Goal: Task Accomplishment & Management: Manage account settings

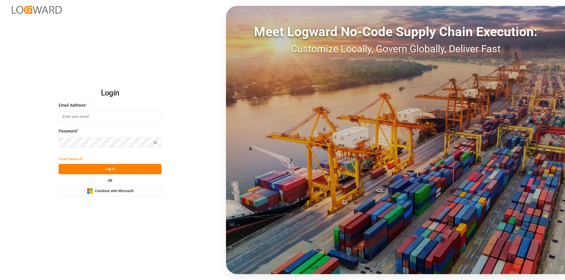
type input "[EMAIL_ADDRESS][PERSON_NAME][DOMAIN_NAME]"
drag, startPoint x: 112, startPoint y: 172, endPoint x: 110, endPoint y: 168, distance: 4.5
click at [112, 172] on button "Log In" at bounding box center [110, 169] width 103 height 10
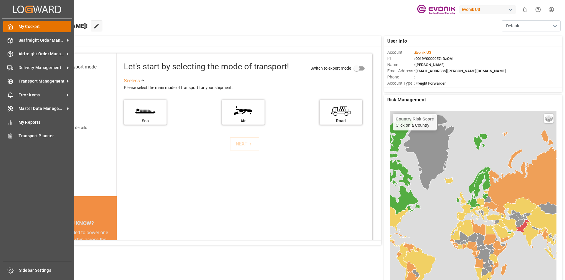
click at [15, 27] on div "My Cockpit My Cockpit" at bounding box center [37, 26] width 68 height 11
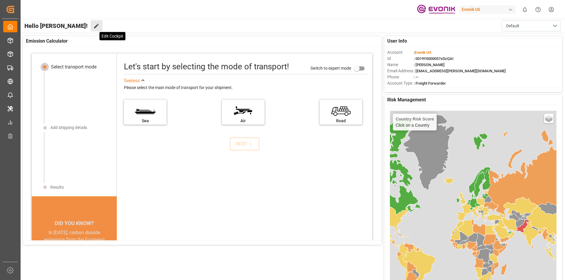
click at [93, 24] on icon at bounding box center [96, 26] width 6 height 6
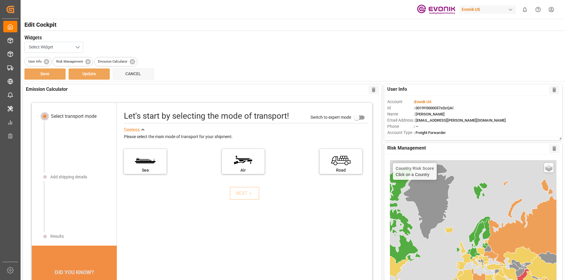
click at [76, 47] on button "Select Widget" at bounding box center [53, 47] width 59 height 11
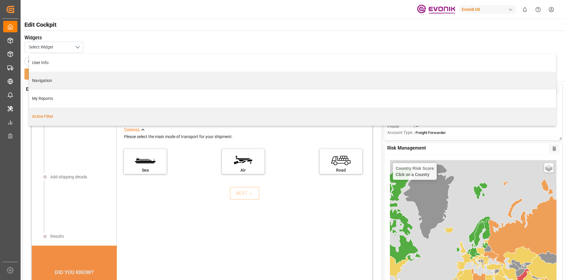
click at [48, 116] on div "Active Filter" at bounding box center [292, 117] width 521 height 6
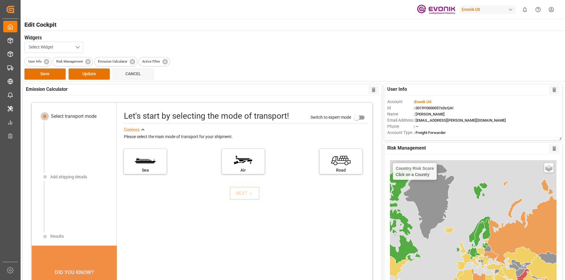
click at [80, 49] on button "Select Widget" at bounding box center [53, 47] width 59 height 11
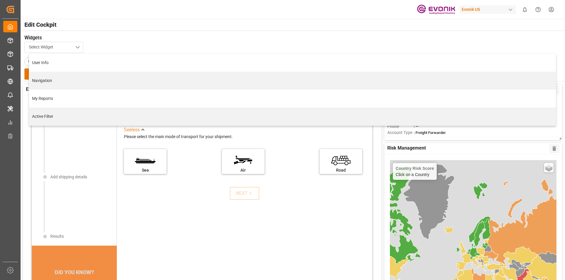
click at [80, 49] on button "Select Widget" at bounding box center [53, 47] width 59 height 11
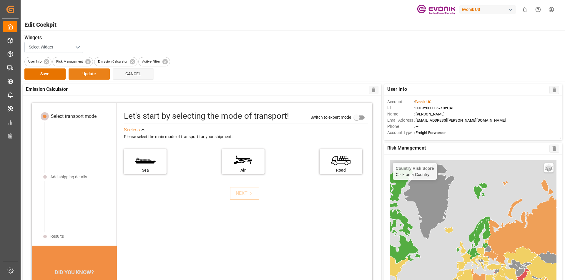
click at [86, 74] on button "Update" at bounding box center [89, 74] width 41 height 11
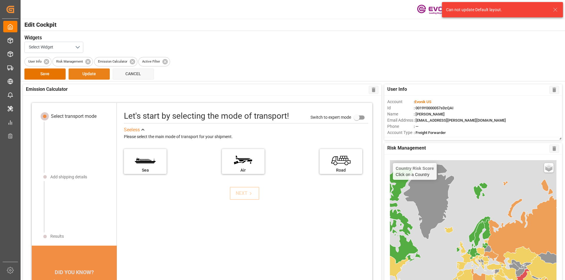
click at [86, 74] on button "Update" at bounding box center [89, 74] width 41 height 11
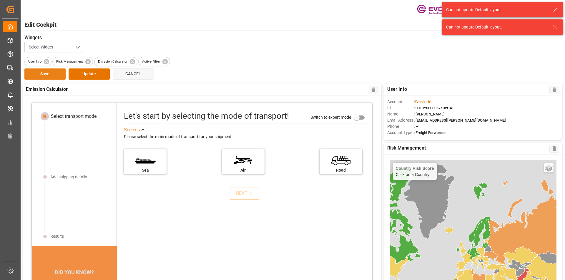
click at [62, 76] on button "Save" at bounding box center [44, 74] width 41 height 11
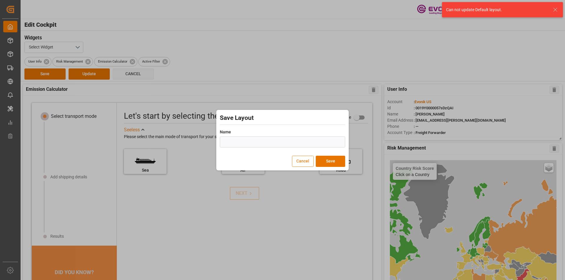
click at [303, 162] on button "Cancel" at bounding box center [303, 161] width 22 height 11
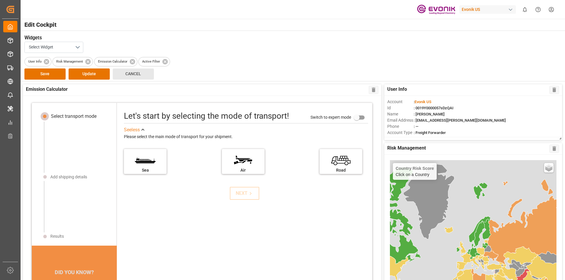
click at [137, 71] on button "Cancel" at bounding box center [133, 74] width 41 height 11
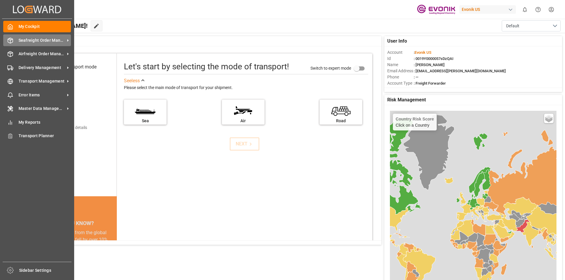
click at [28, 39] on span "Seafreight Order Management" at bounding box center [42, 40] width 47 height 6
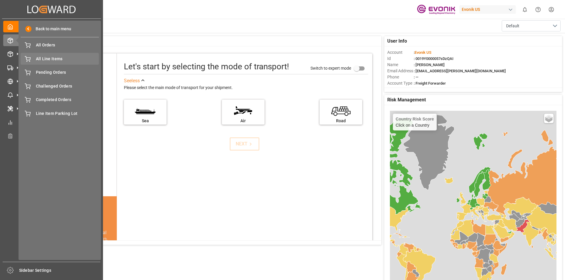
click at [40, 57] on span "All Line Items" at bounding box center [67, 59] width 63 height 6
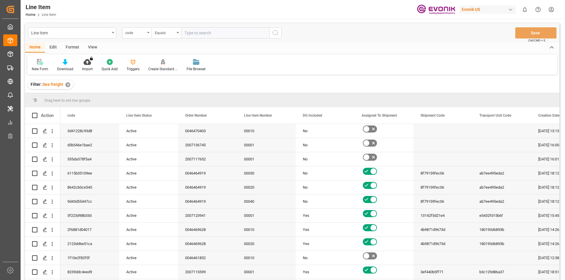
click at [70, 49] on div "Format" at bounding box center [72, 48] width 22 height 10
click at [44, 64] on div at bounding box center [40, 62] width 17 height 6
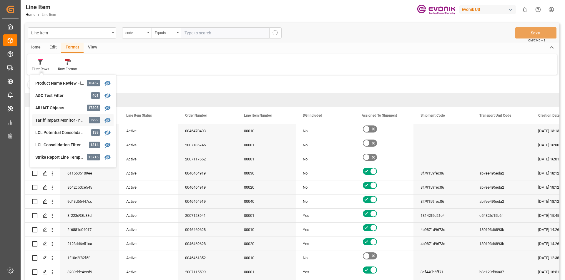
scroll to position [59, 0]
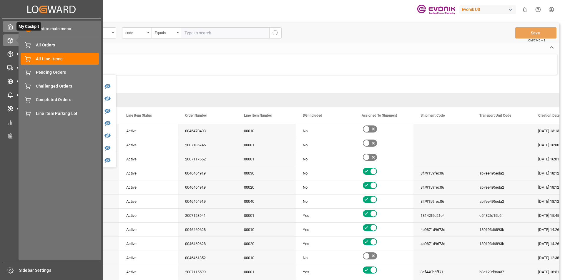
click at [10, 26] on icon at bounding box center [10, 27] width 6 height 6
